Goal: Communication & Community: Answer question/provide support

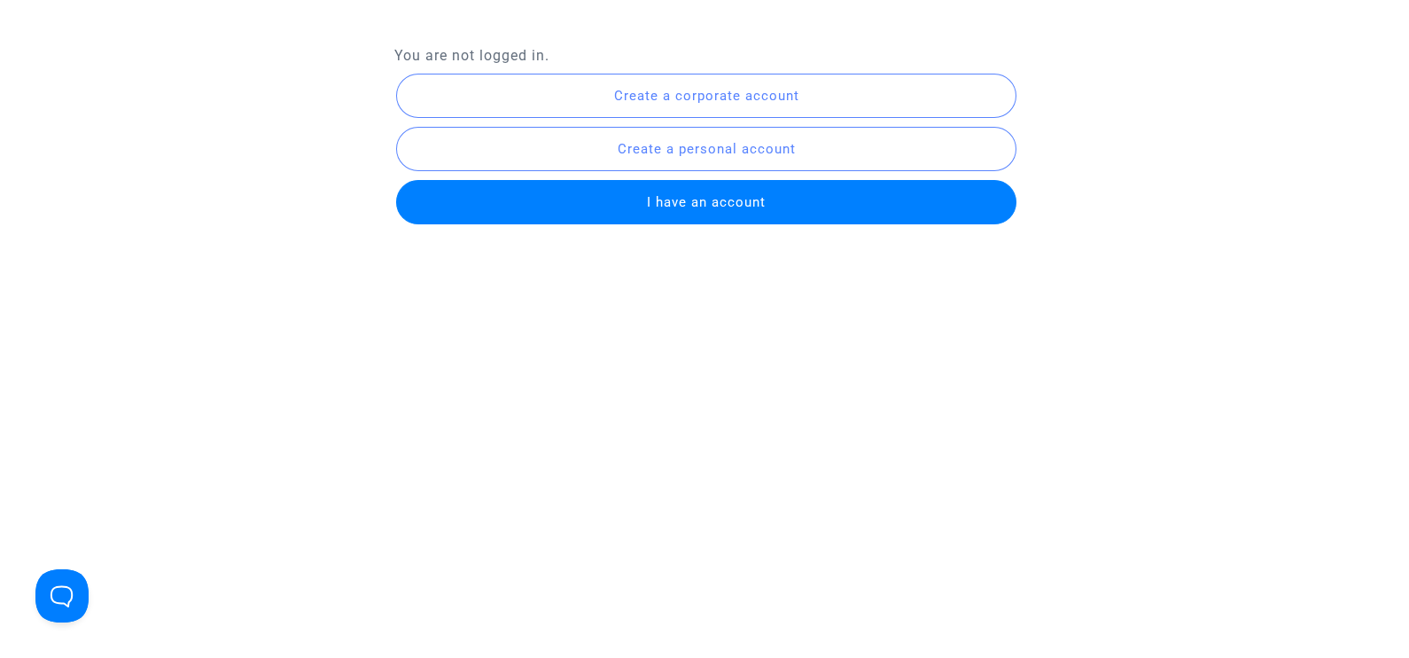
click at [726, 199] on span "I have an account" at bounding box center [706, 202] width 119 height 16
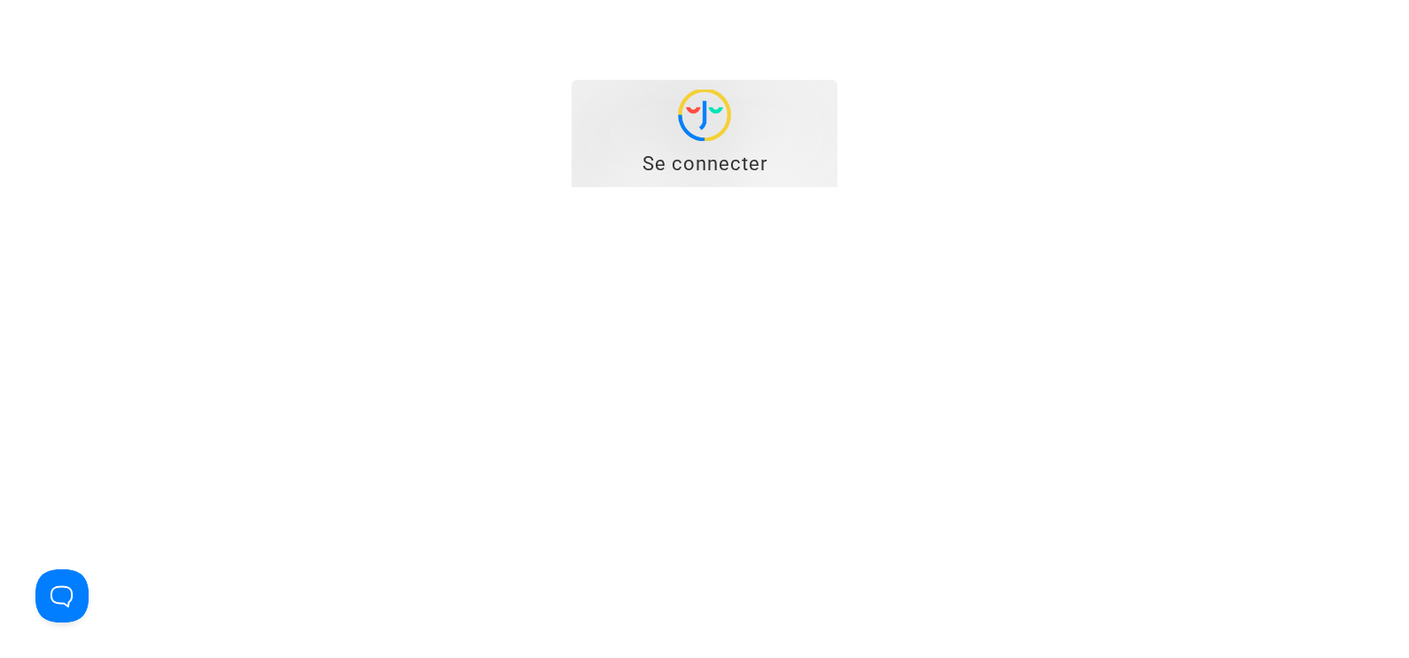
type input "[EMAIL_ADDRESS][DOMAIN_NAME]"
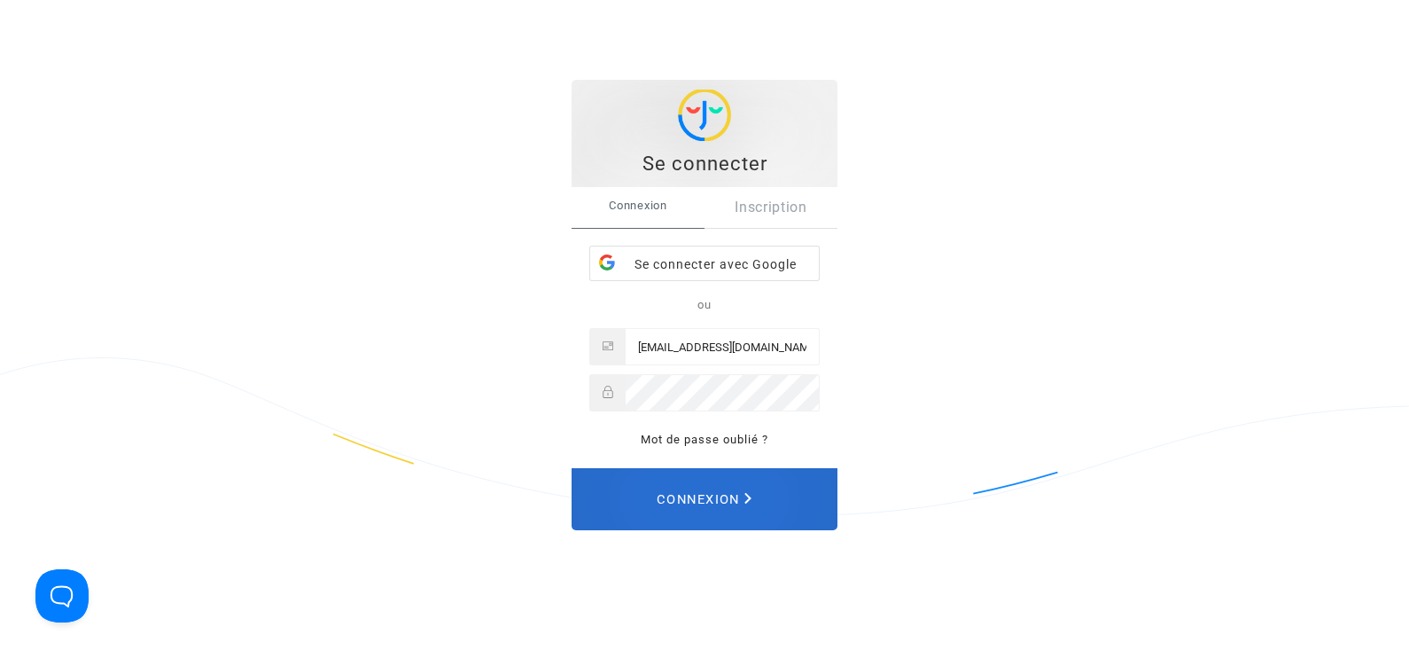
click at [709, 496] on span "Connexion" at bounding box center [704, 498] width 95 height 39
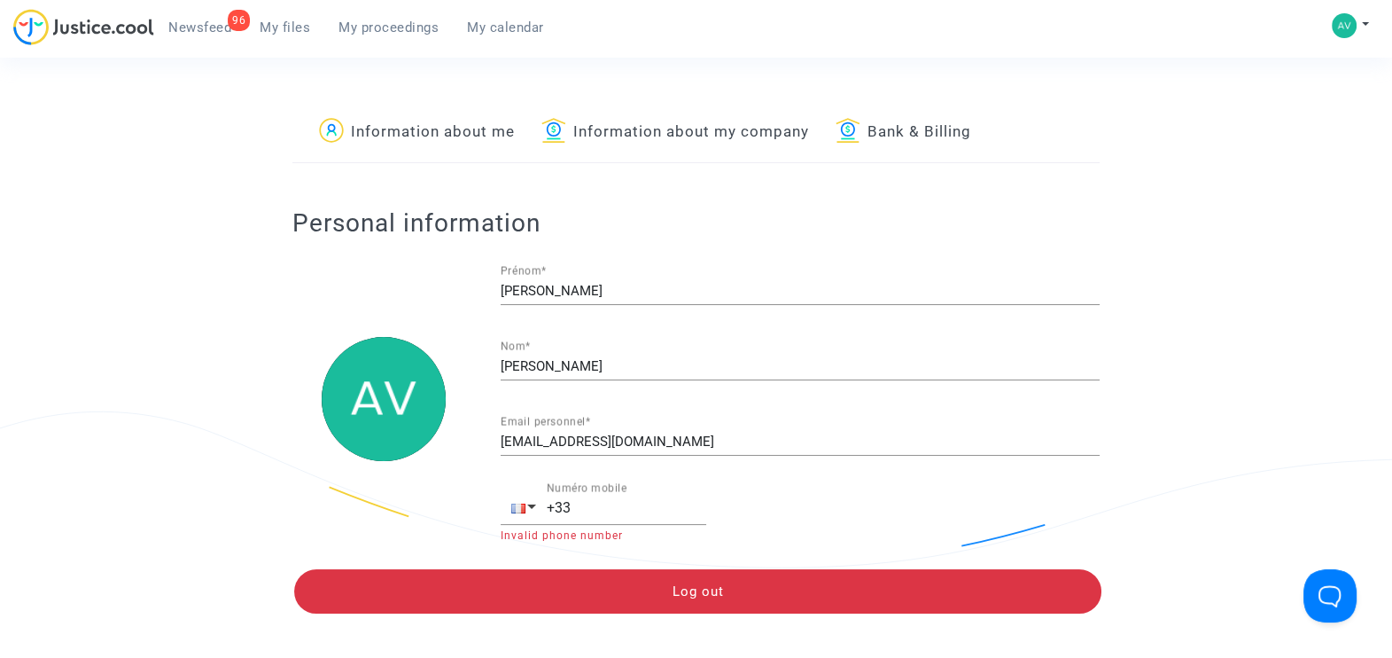
click at [294, 25] on span "My files" at bounding box center [285, 27] width 51 height 16
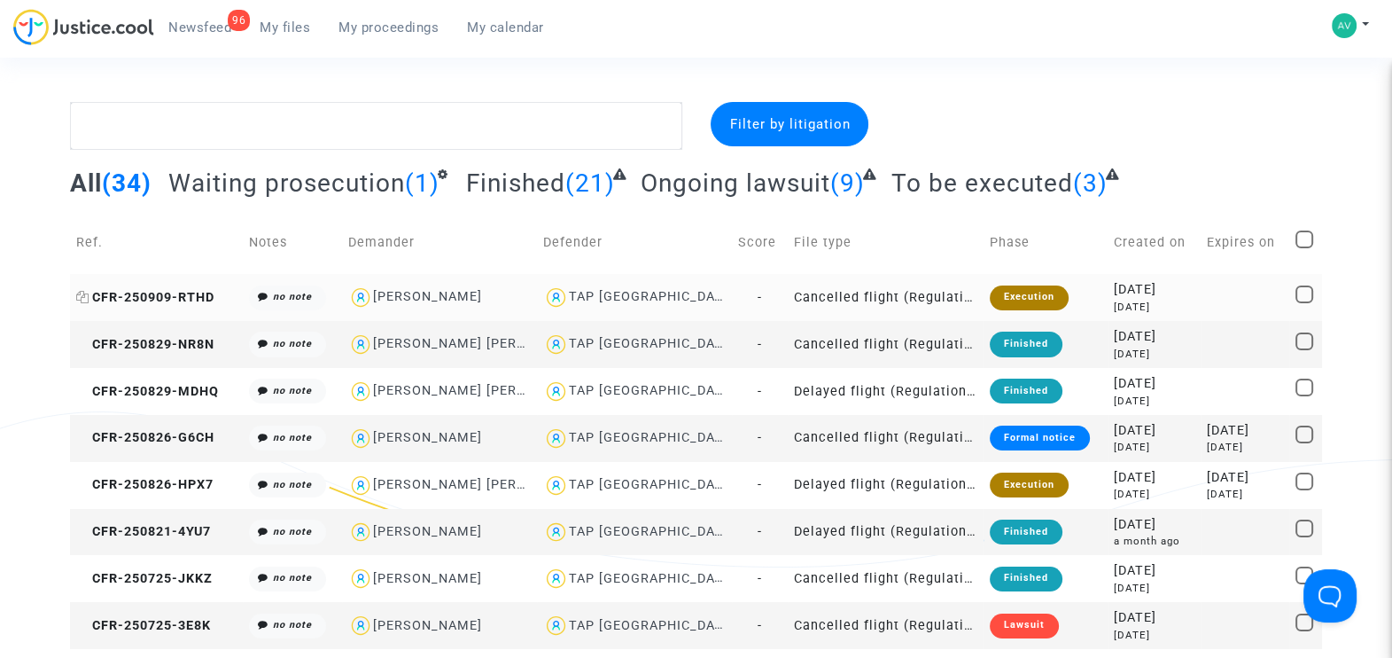
click at [171, 291] on span "CFR-250909-RTHD" at bounding box center [145, 297] width 138 height 15
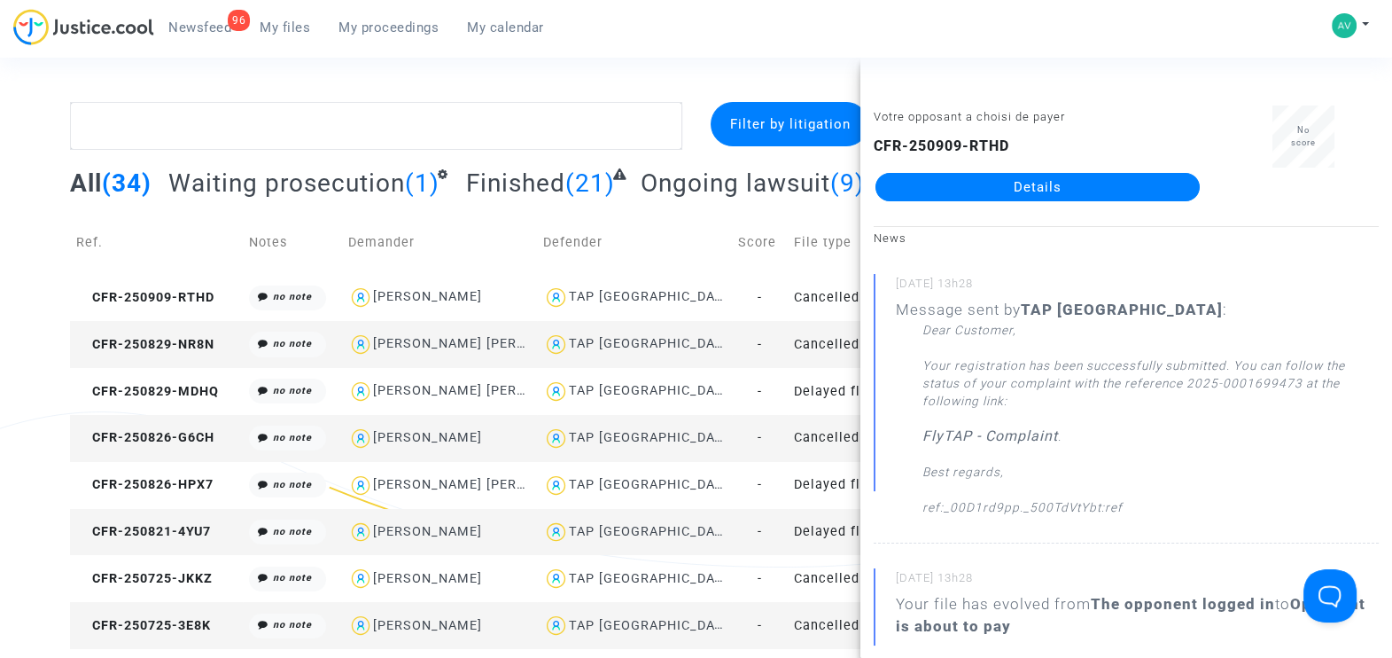
click at [1019, 187] on link "Details" at bounding box center [1038, 187] width 324 height 28
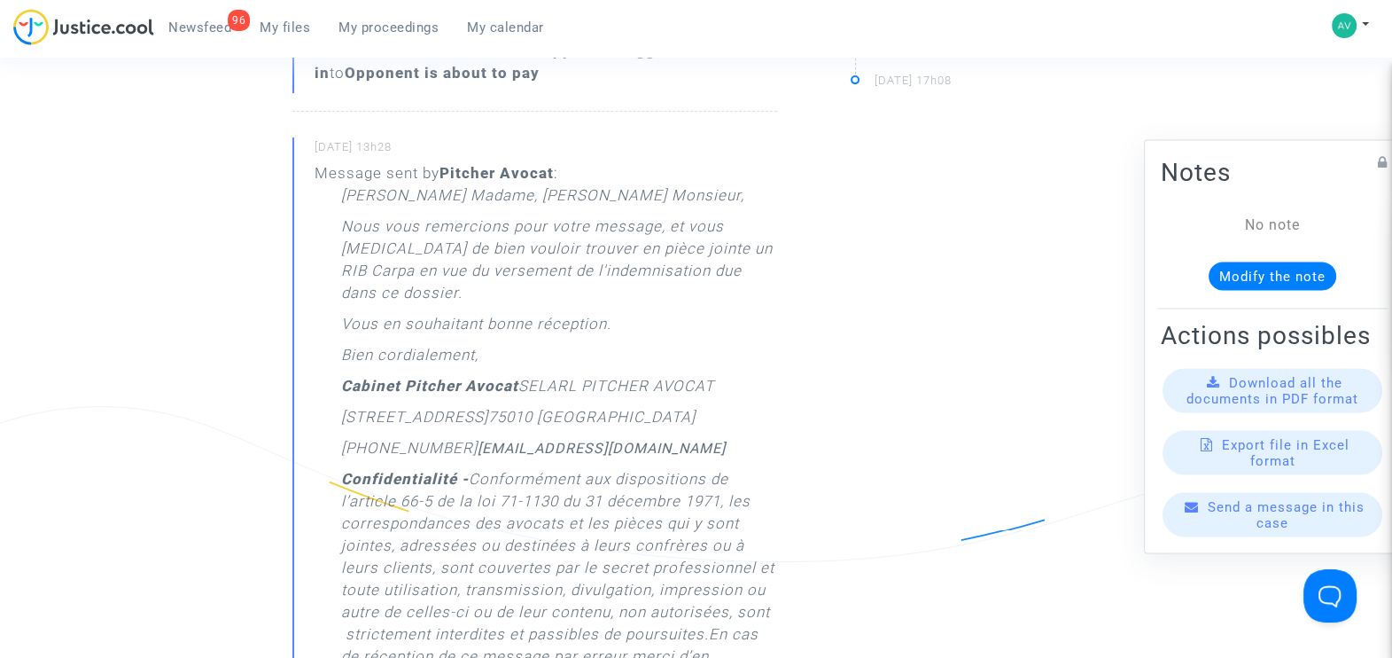
scroll to position [775, 0]
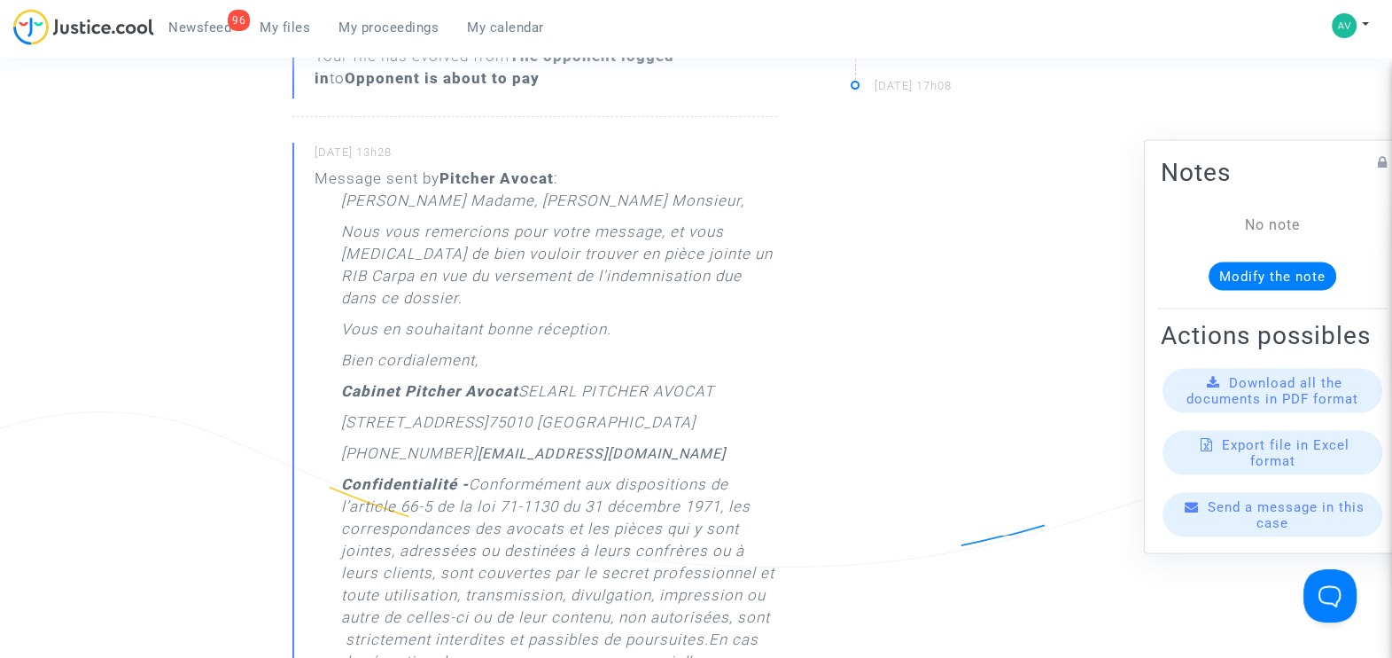
click at [1242, 407] on span "Download all the documents in PDF format" at bounding box center [1273, 391] width 172 height 32
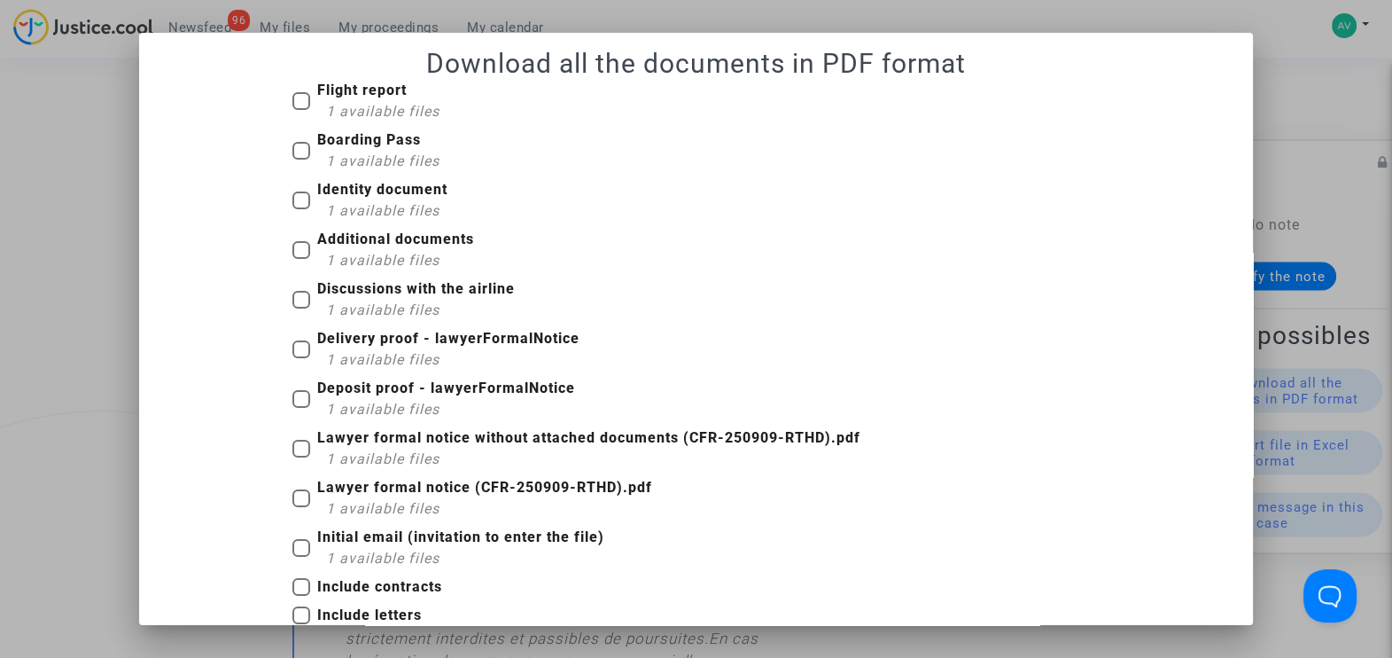
scroll to position [0, 0]
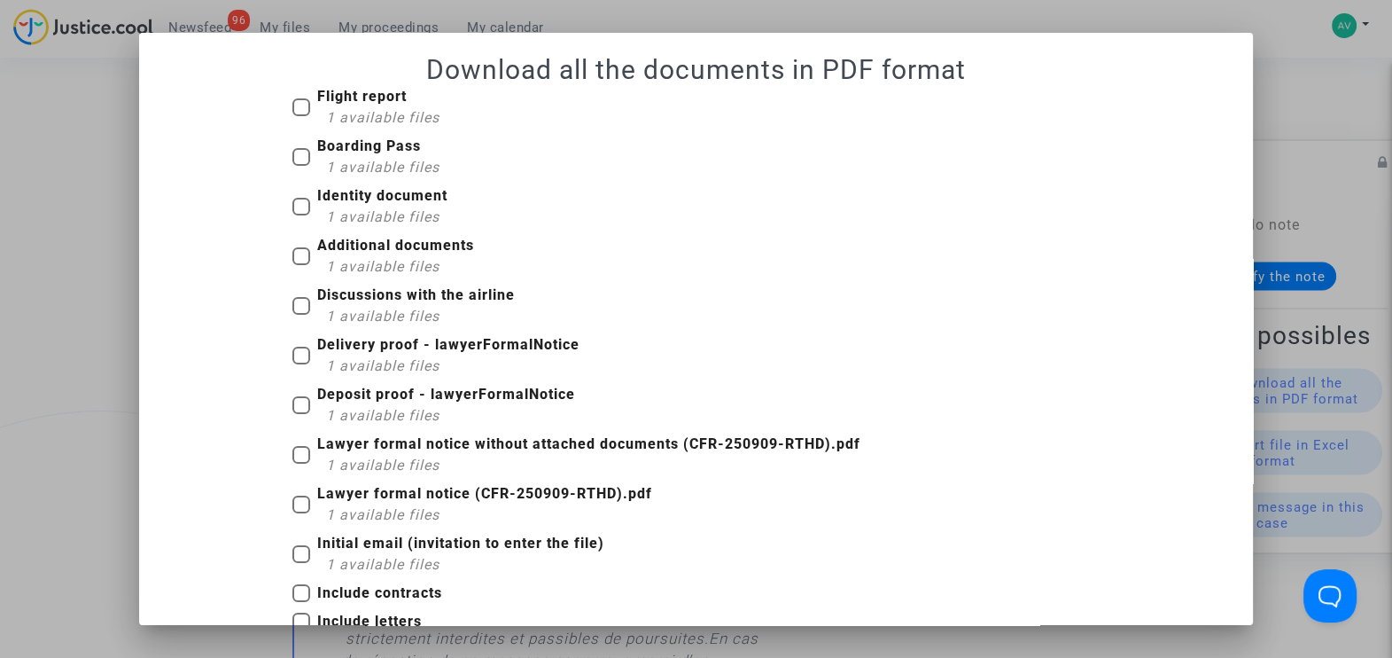
click at [1312, 187] on div at bounding box center [696, 329] width 1392 height 658
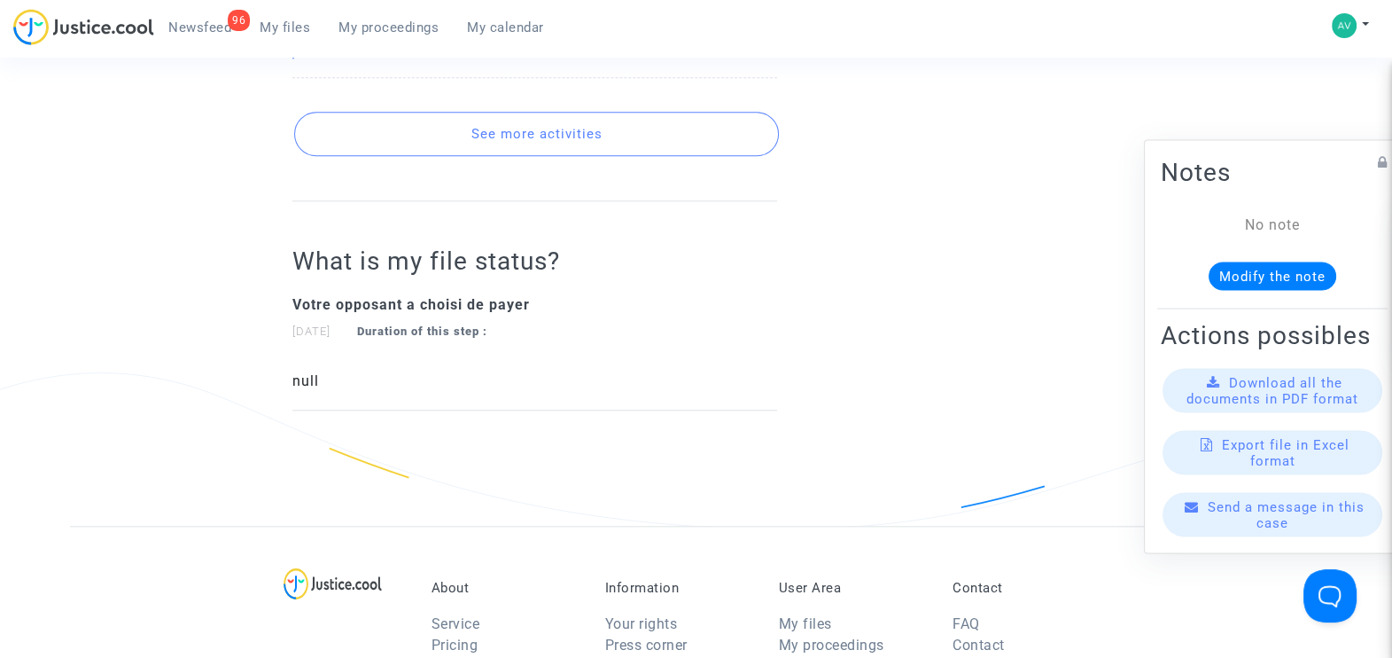
scroll to position [2216, 0]
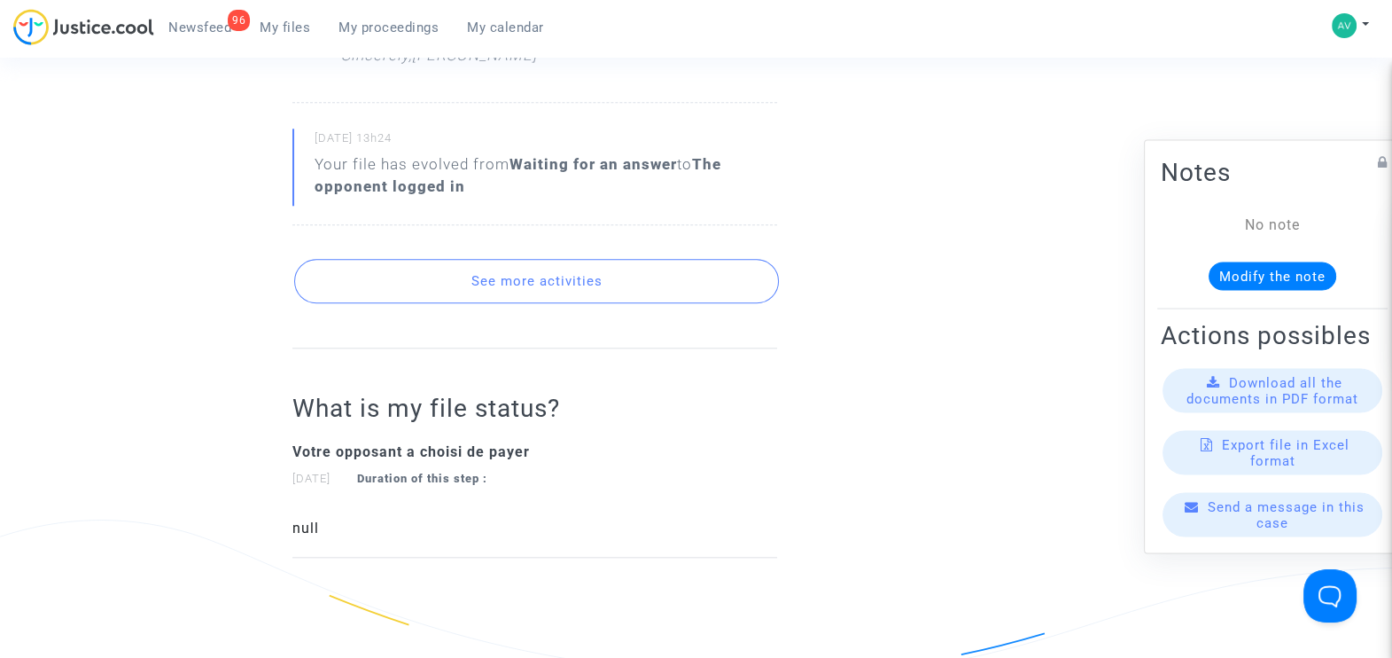
click at [513, 269] on button "See more activities" at bounding box center [536, 281] width 485 height 44
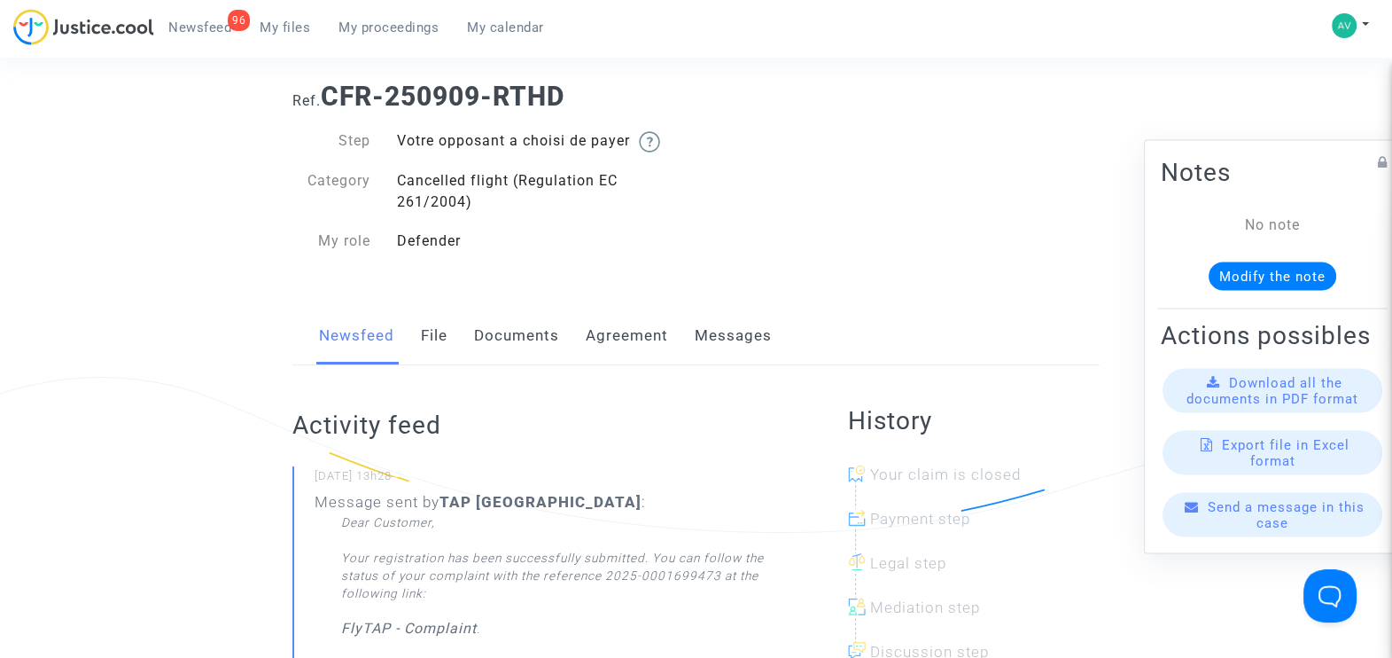
scroll to position [0, 0]
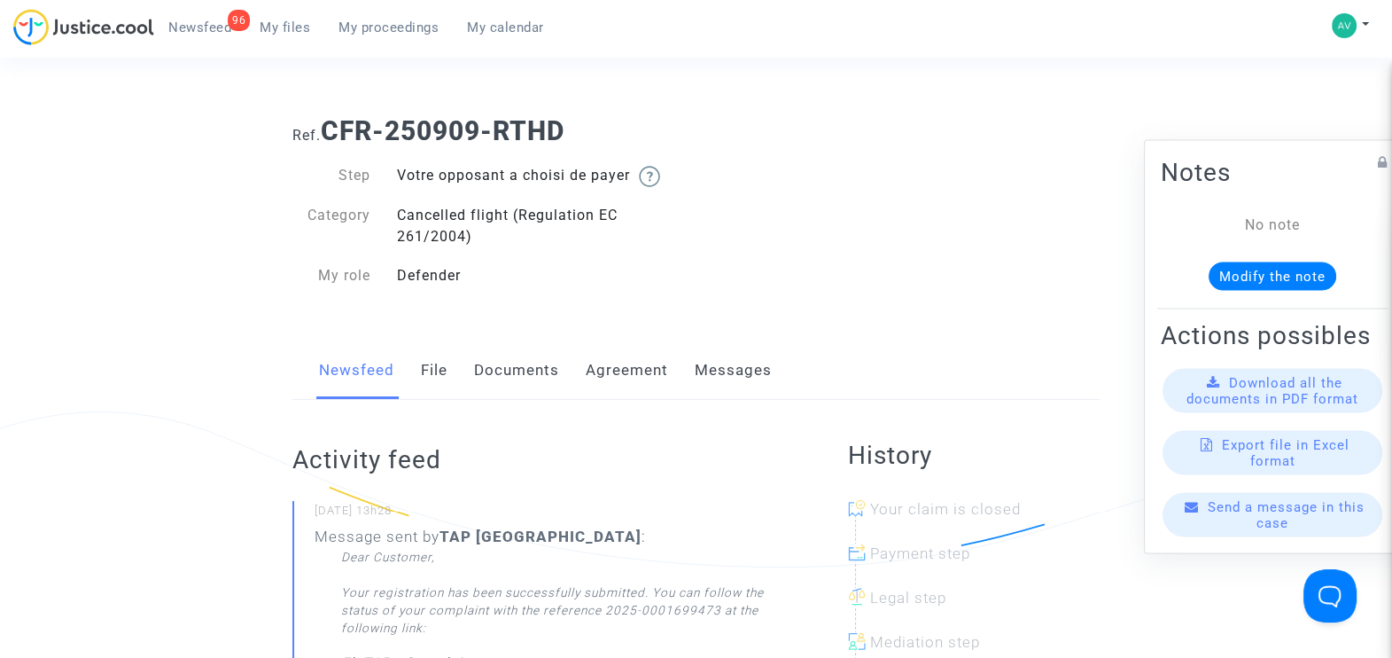
click at [507, 370] on link "Documents" at bounding box center [516, 370] width 85 height 58
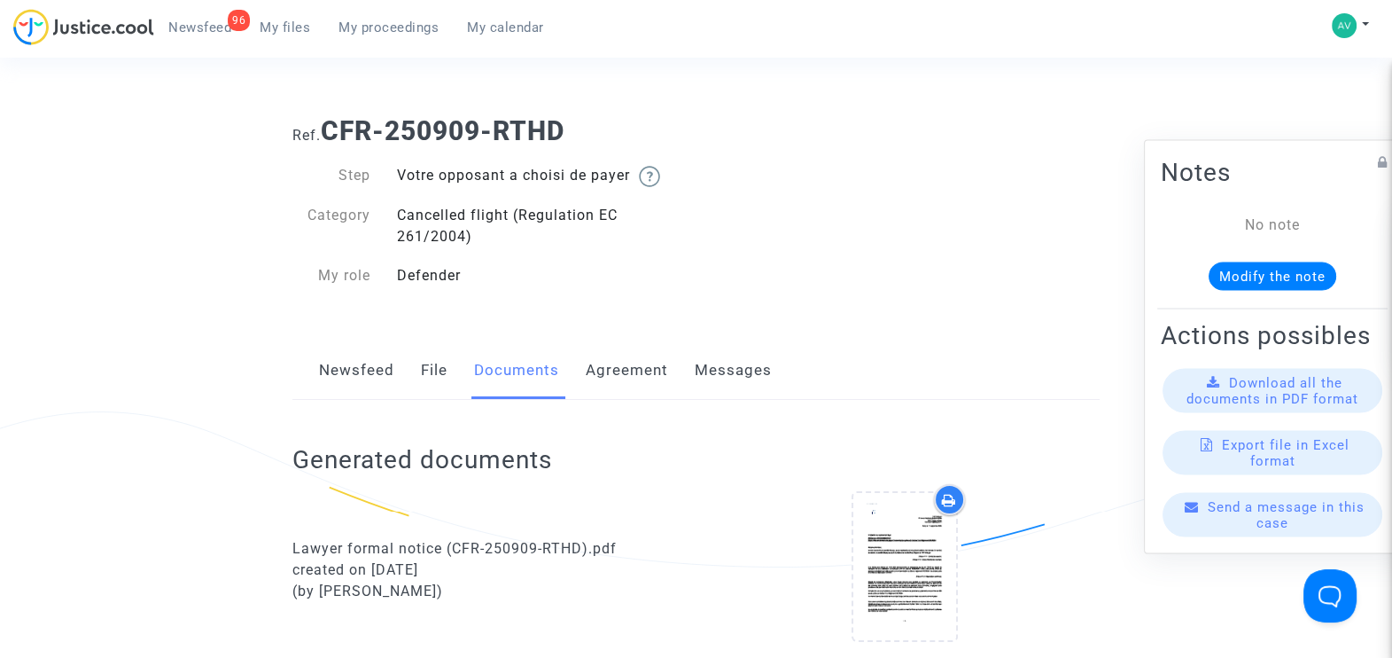
click at [739, 369] on link "Messages" at bounding box center [733, 370] width 77 height 58
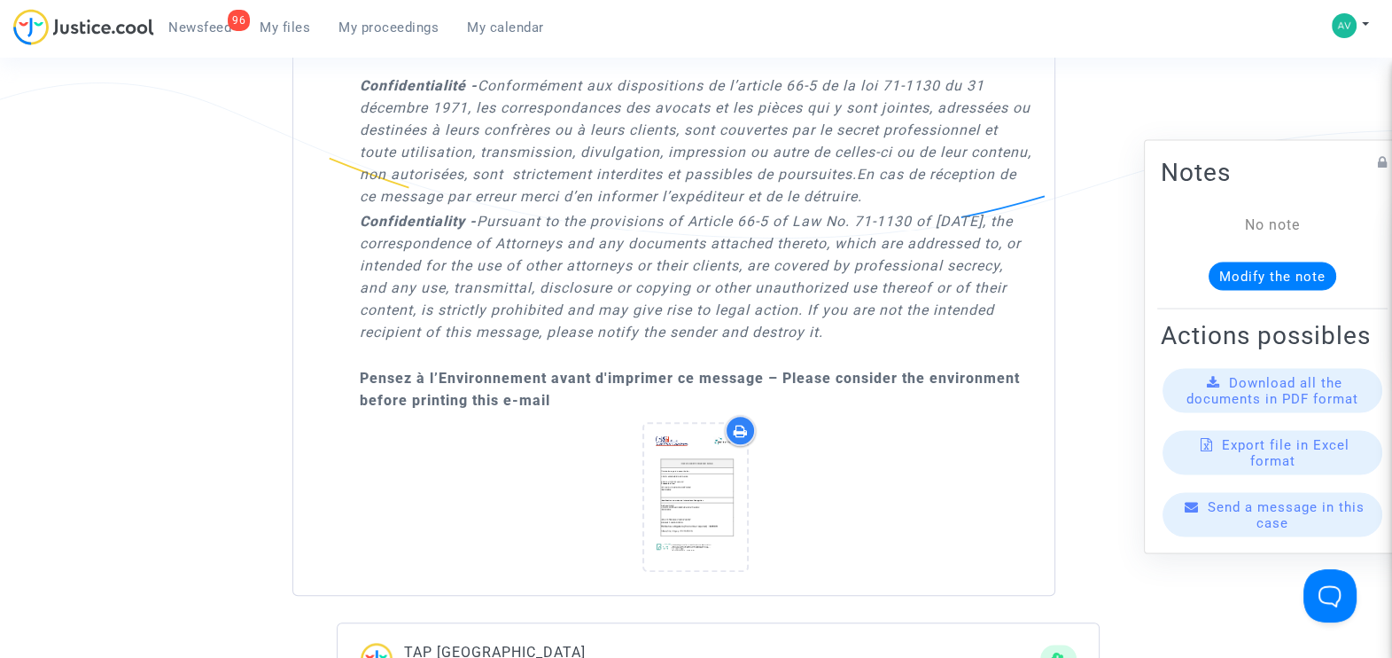
scroll to position [1883, 0]
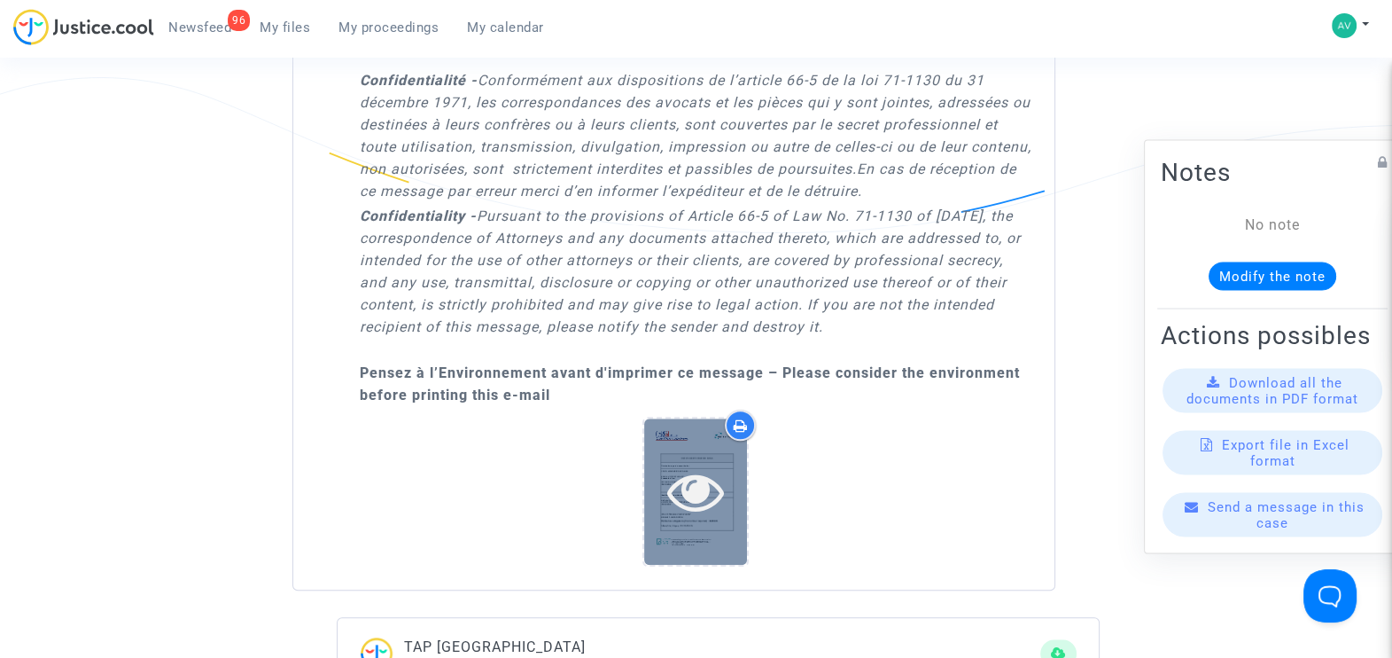
click at [695, 472] on icon at bounding box center [696, 491] width 58 height 57
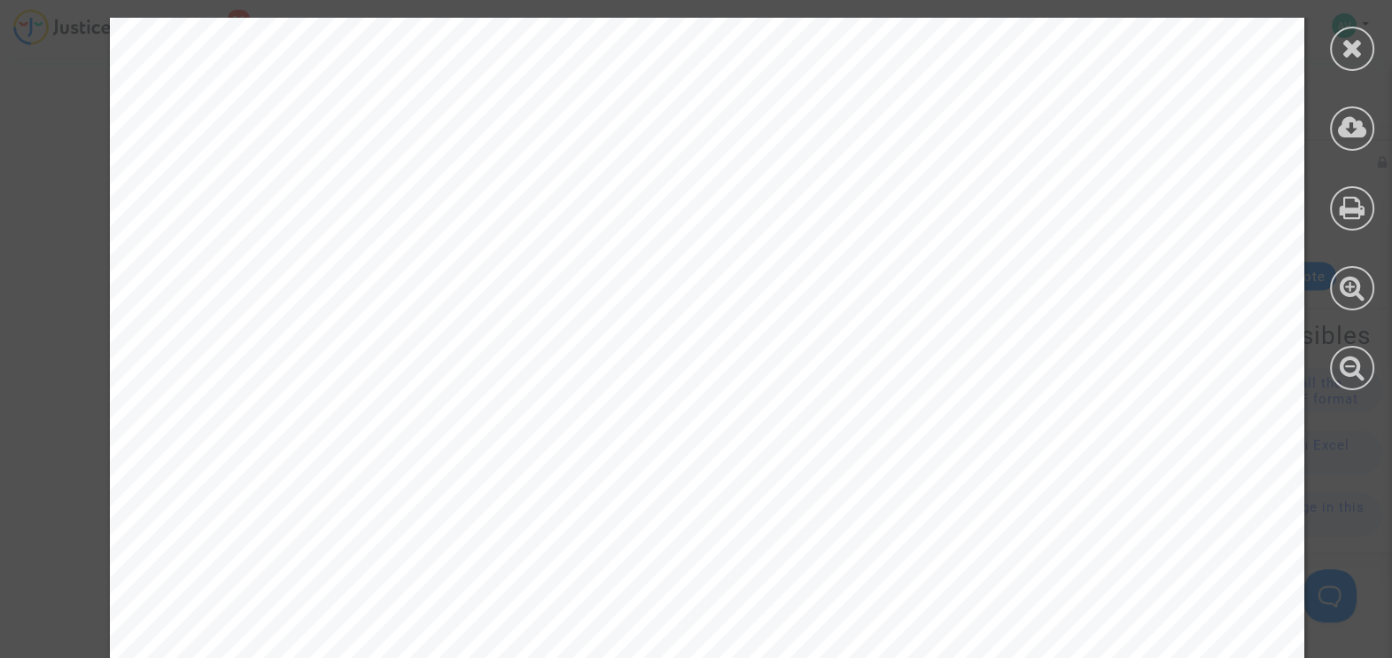
scroll to position [442, 0]
click at [1346, 134] on icon at bounding box center [1352, 127] width 29 height 27
click at [1343, 49] on icon at bounding box center [1353, 48] width 22 height 27
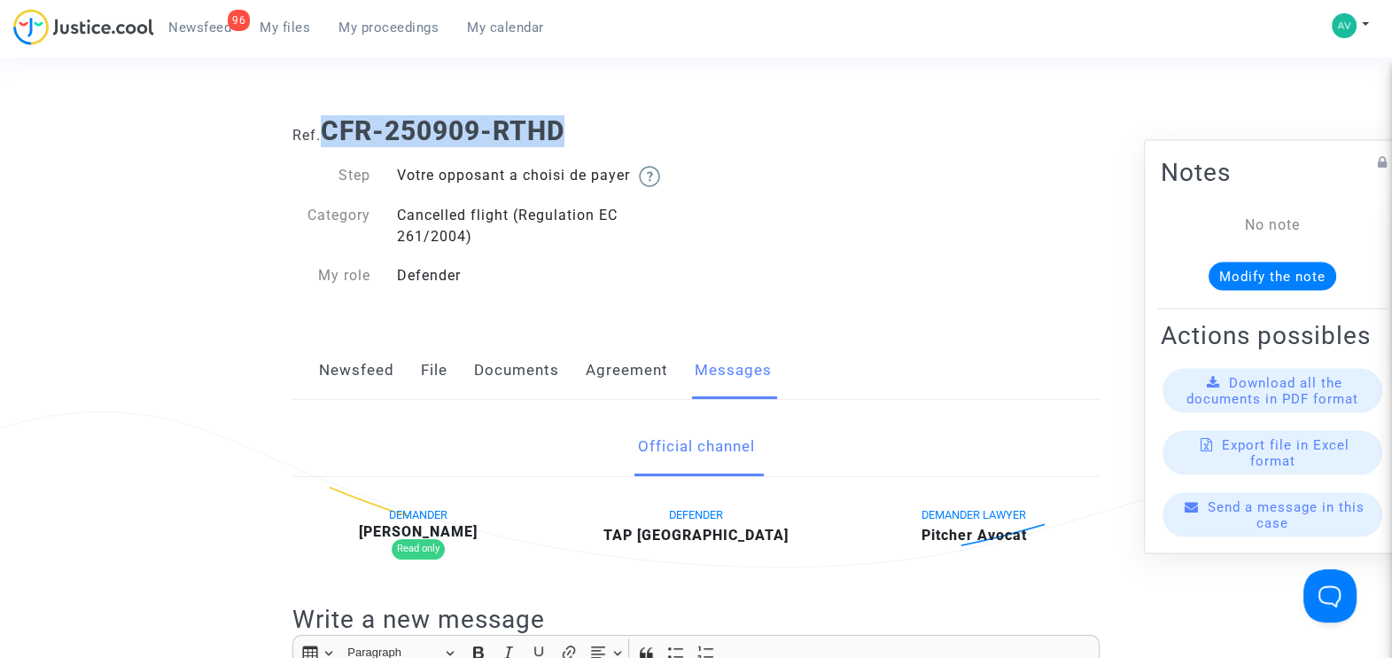
drag, startPoint x: 329, startPoint y: 133, endPoint x: 568, endPoint y: 133, distance: 239.3
click at [565, 133] on b "CFR-250909-RTHD" at bounding box center [443, 130] width 244 height 31
copy b "CFR-250909-RTHD"
click at [288, 25] on span "My files" at bounding box center [285, 27] width 51 height 16
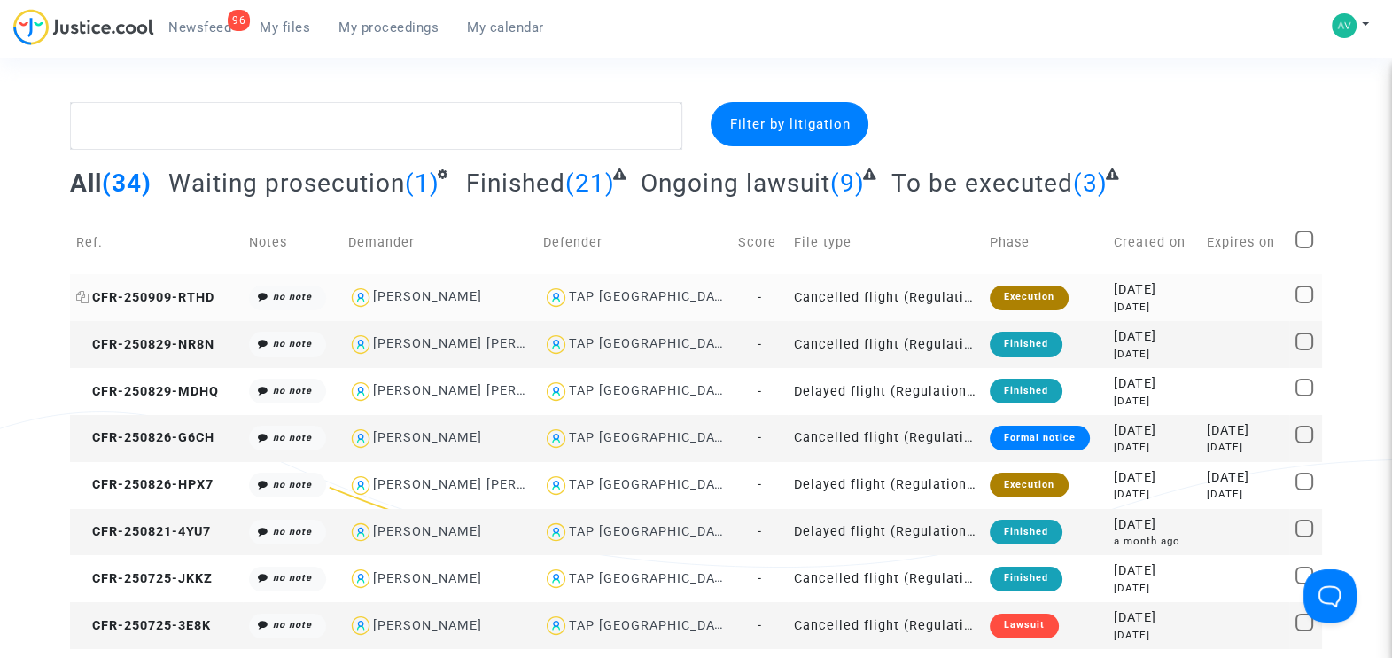
click at [171, 290] on span "CFR-250909-RTHD" at bounding box center [145, 297] width 138 height 15
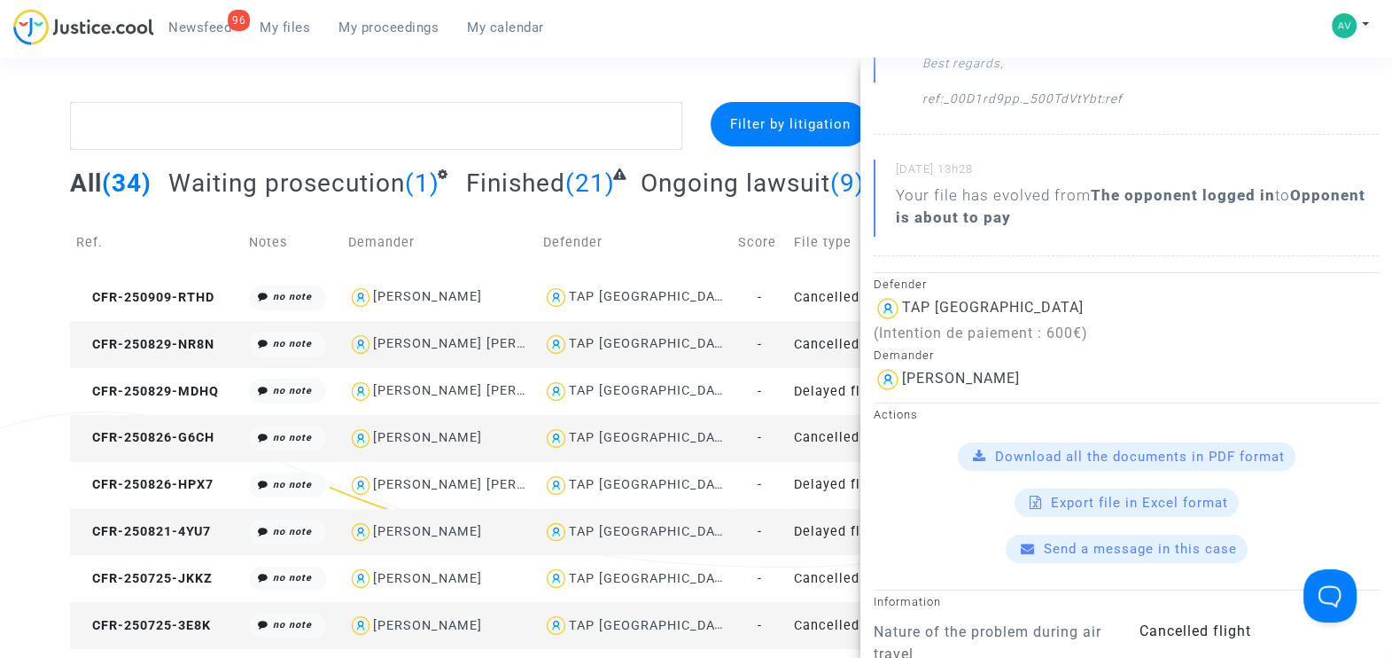
scroll to position [442, 0]
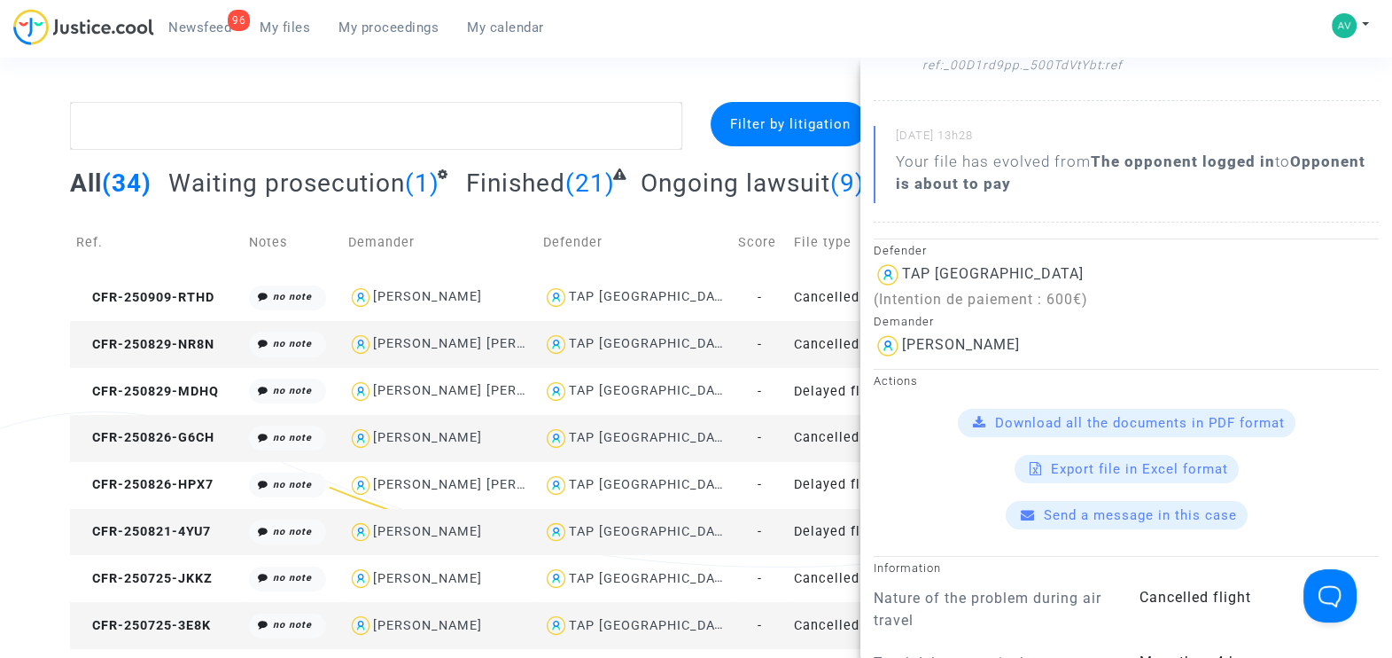
click at [1071, 513] on span "Send a message in this case" at bounding box center [1140, 515] width 193 height 16
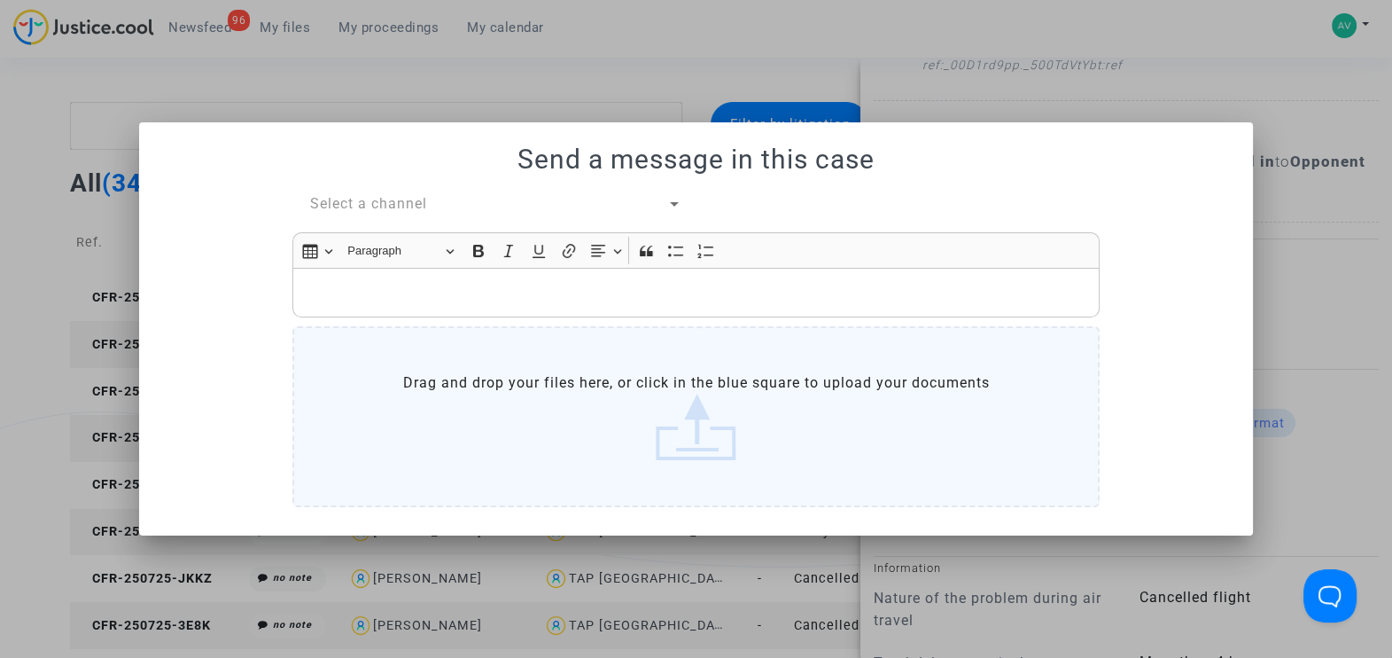
click at [341, 196] on span "Select a channel" at bounding box center [368, 203] width 117 height 17
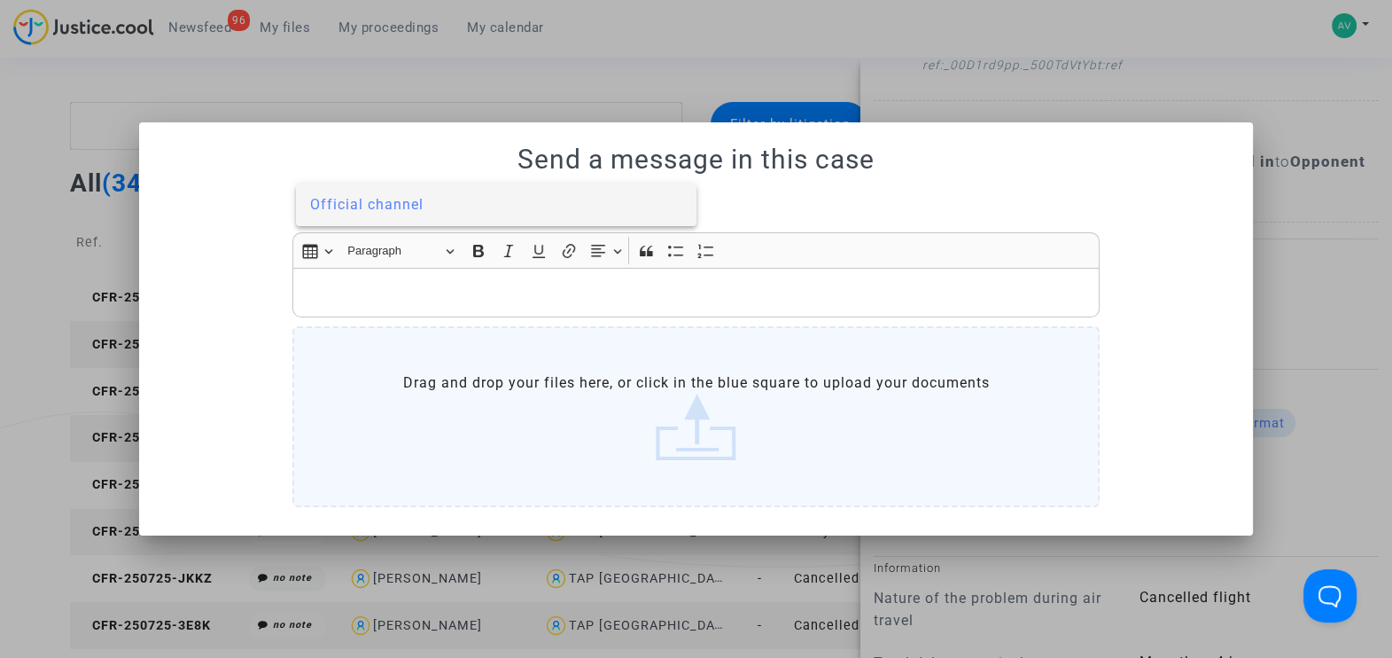
click at [359, 205] on span "Official channel" at bounding box center [366, 204] width 113 height 17
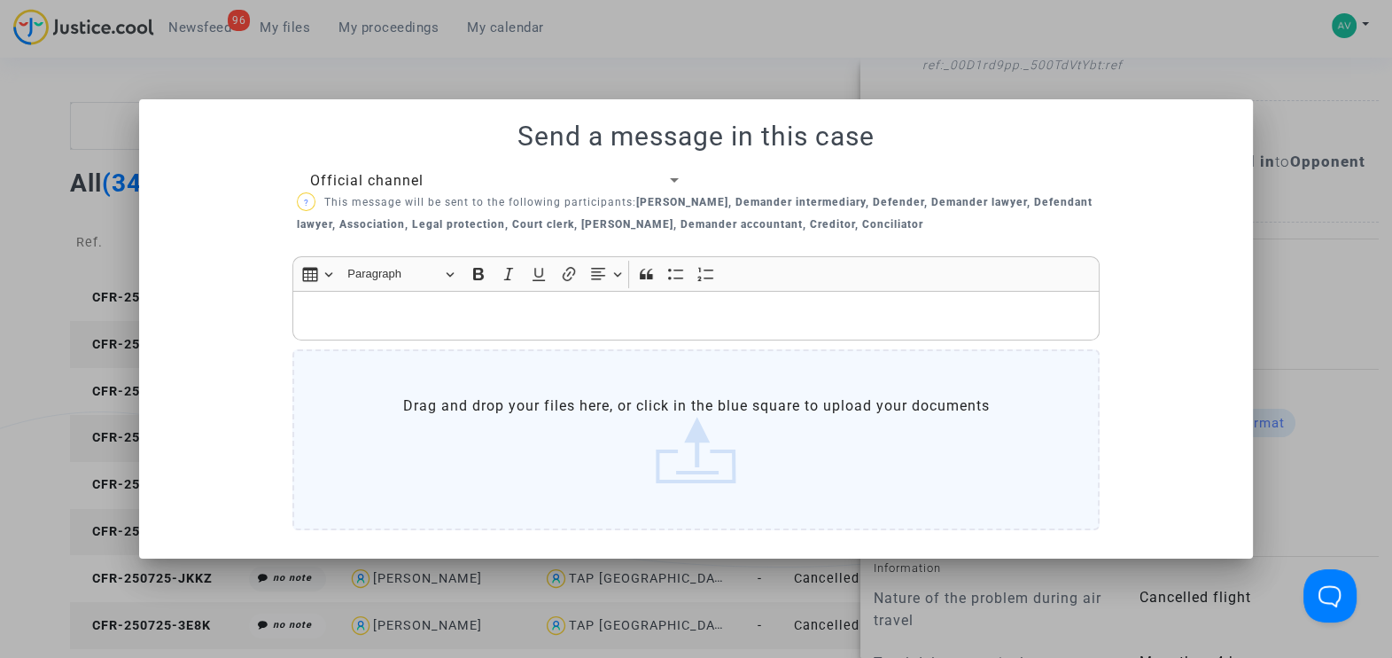
click at [416, 375] on label "Drag and drop your files here, or click in the blue square to upload your docum…" at bounding box center [695, 439] width 807 height 181
click at [0, 0] on input "Drag and drop your files here, or click in the blue square to upload your docum…" at bounding box center [0, 0] width 0 height 0
click at [639, 308] on p "Rich Text Editor, main" at bounding box center [696, 316] width 789 height 22
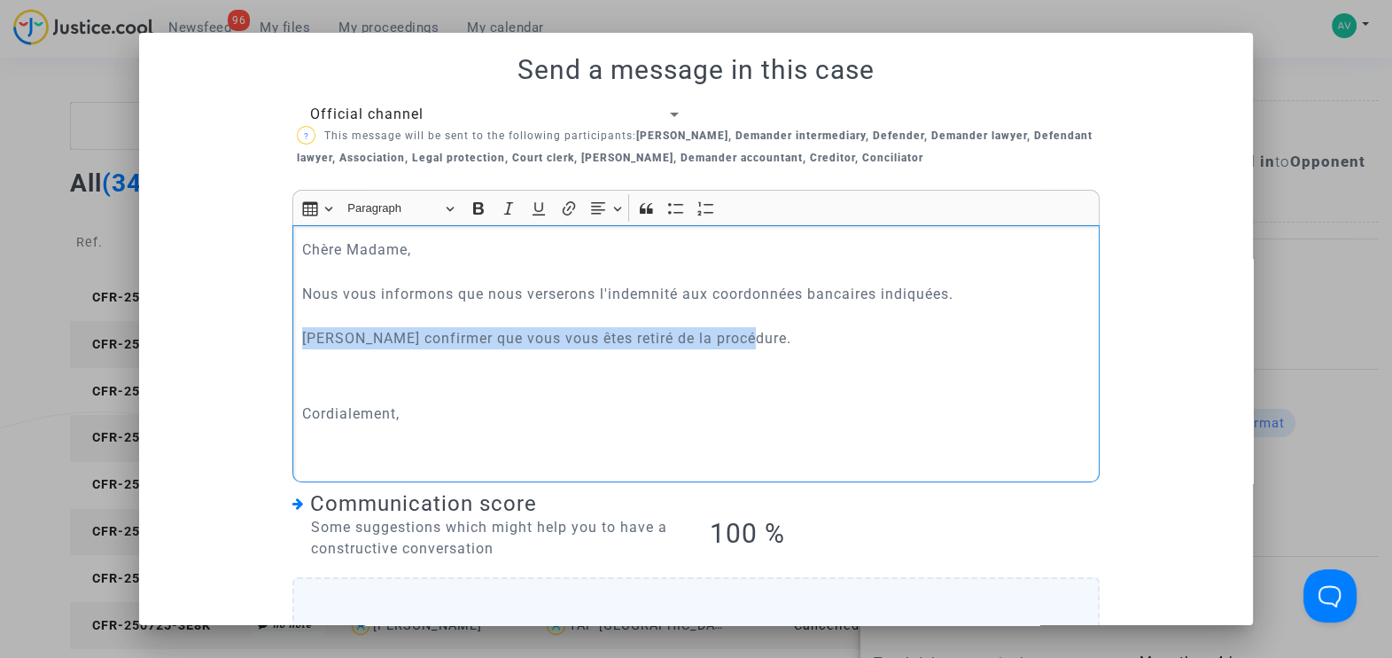
drag, startPoint x: 289, startPoint y: 336, endPoint x: 745, endPoint y: 339, distance: 456.5
click at [745, 339] on div "[PERSON_NAME] Madame, Nous vous informons que nous verserons l'indemnité aux co…" at bounding box center [695, 353] width 807 height 257
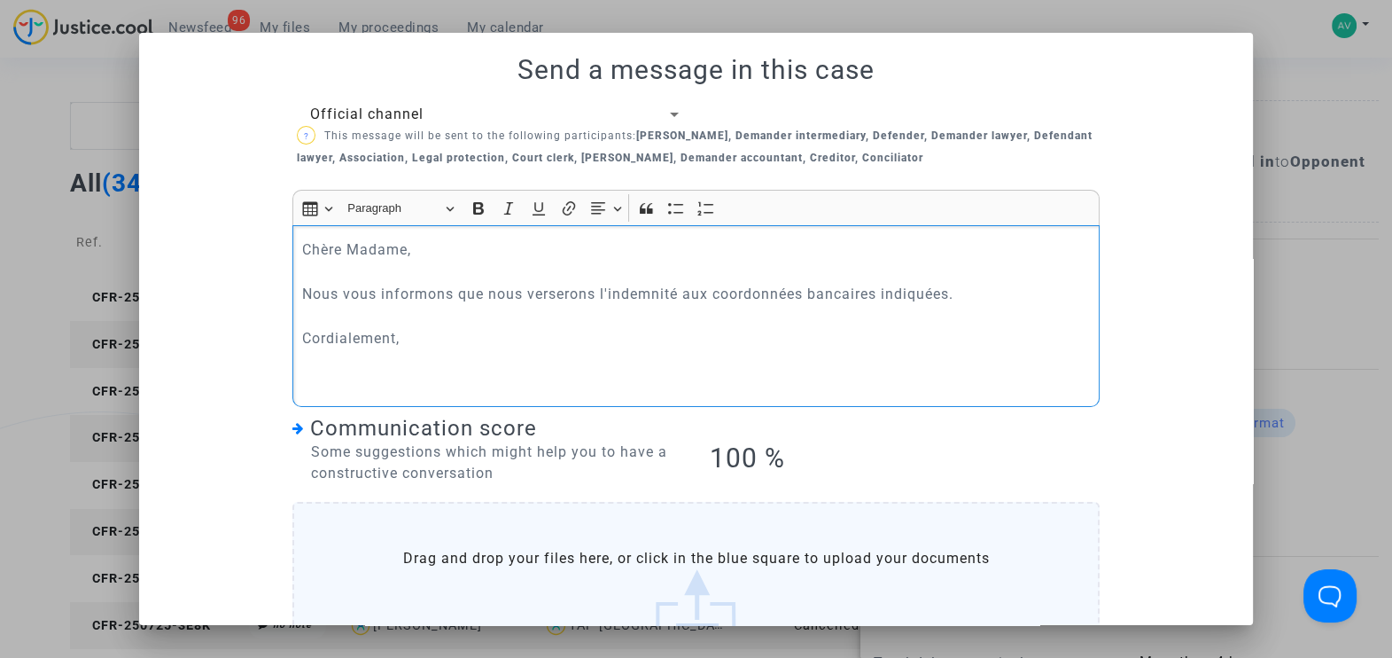
click at [415, 337] on p "[PERSON_NAME] Madame, Nous vous informons que nous verserons l'indemnité aux co…" at bounding box center [696, 315] width 789 height 155
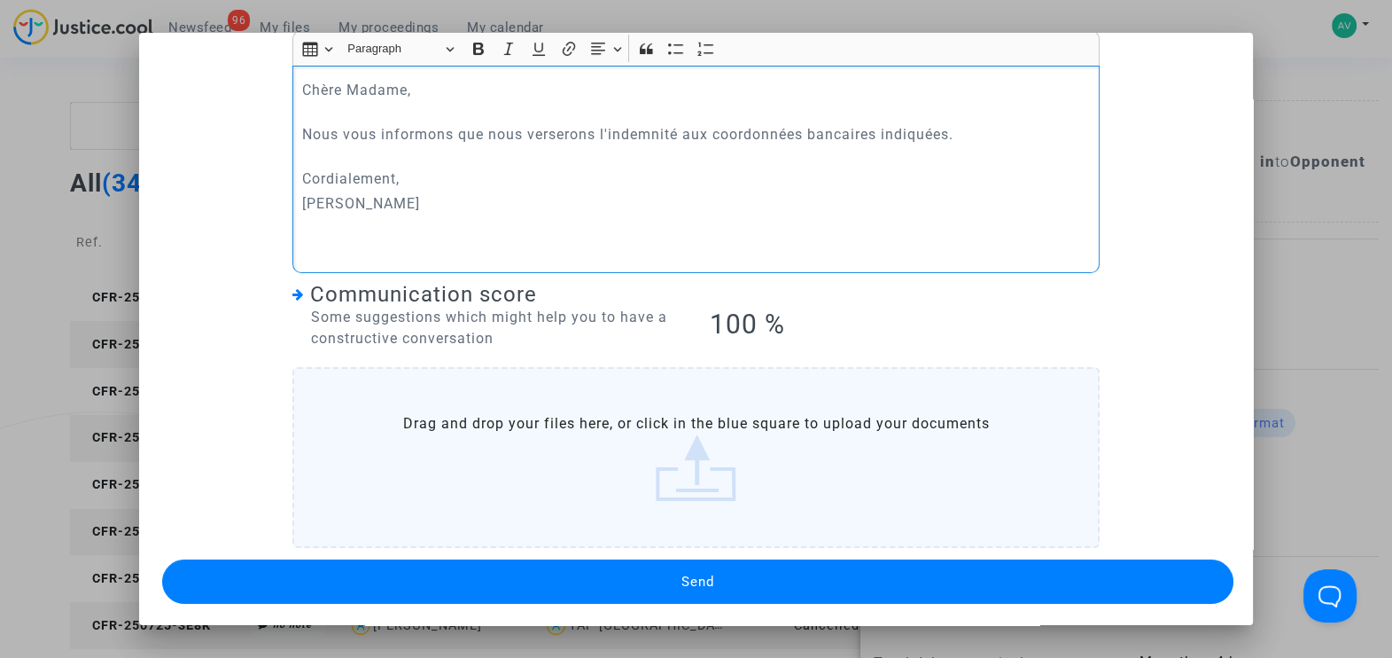
scroll to position [162, 0]
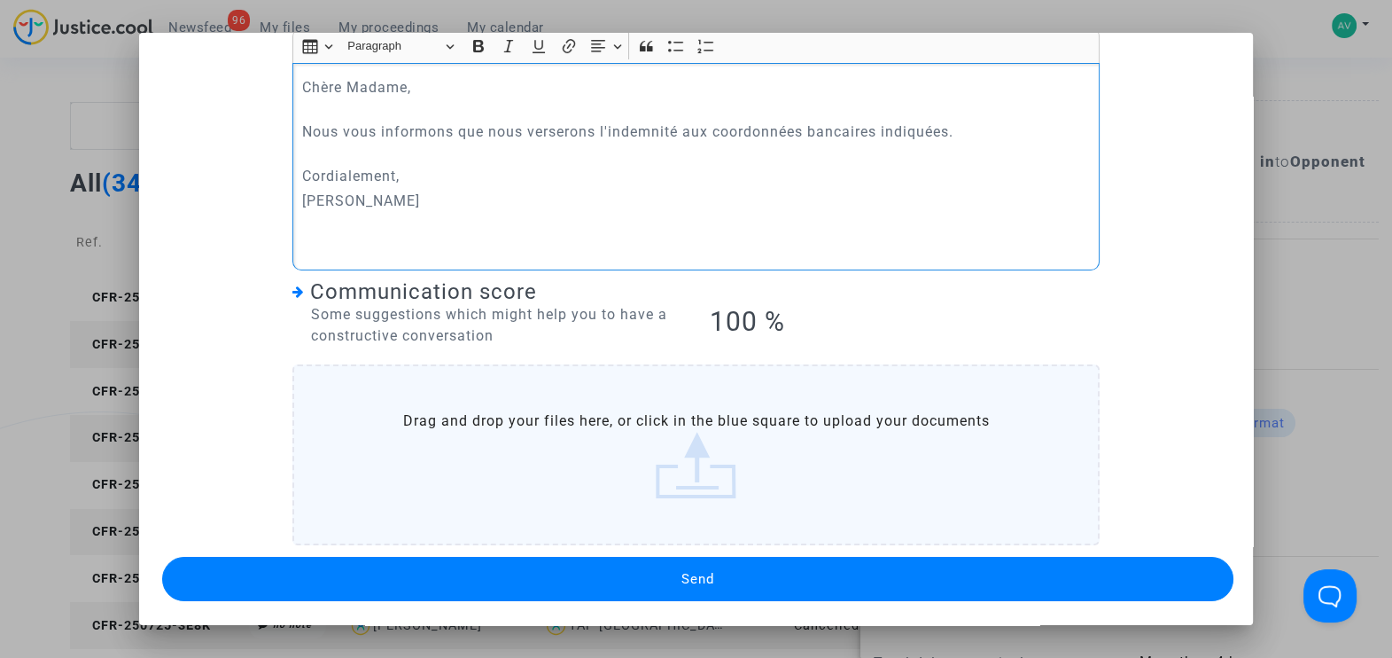
click at [632, 576] on button "Send" at bounding box center [698, 579] width 1072 height 44
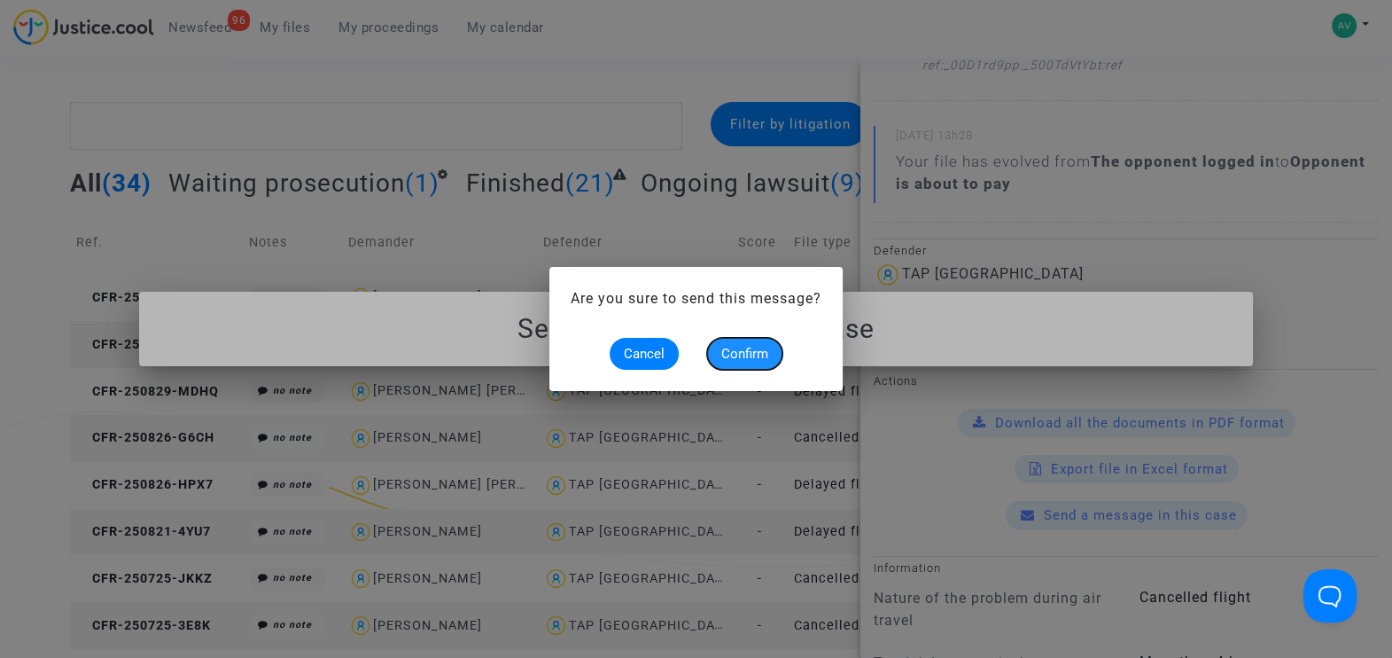
click at [748, 355] on span "Confirm" at bounding box center [744, 354] width 47 height 16
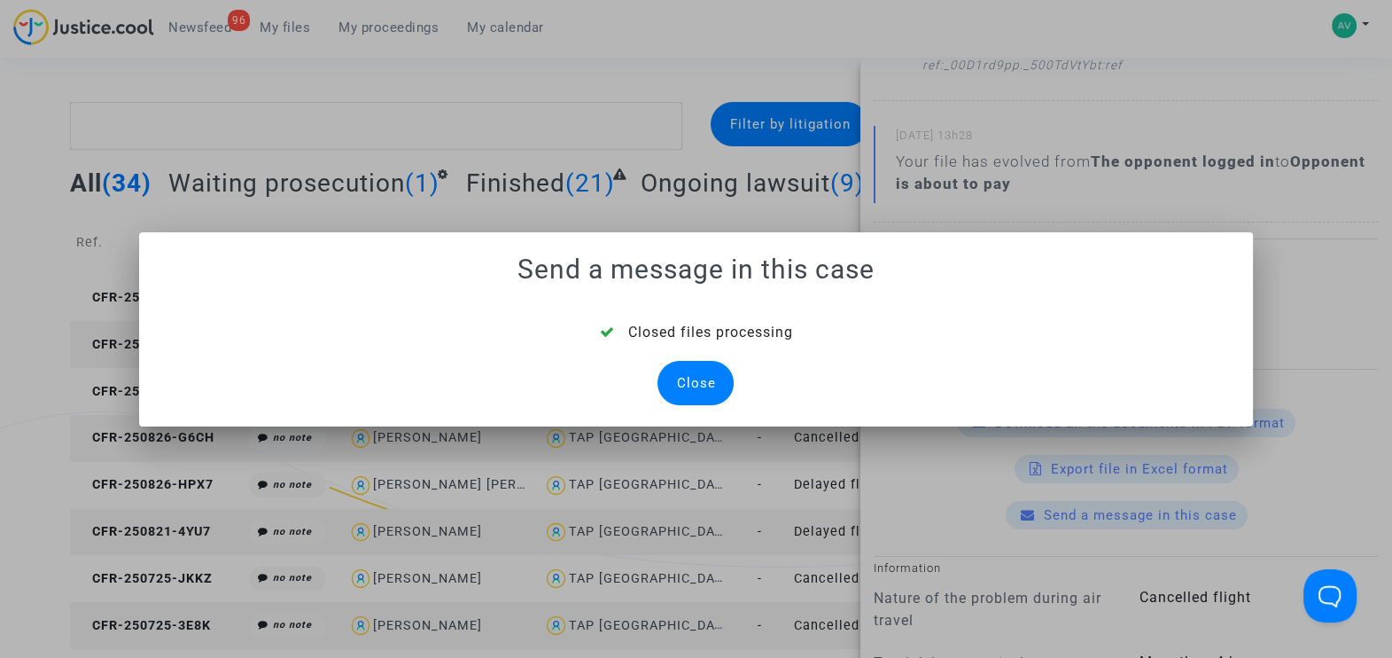
click at [696, 383] on div "Close" at bounding box center [696, 383] width 76 height 44
